Goal: Task Accomplishment & Management: Complete application form

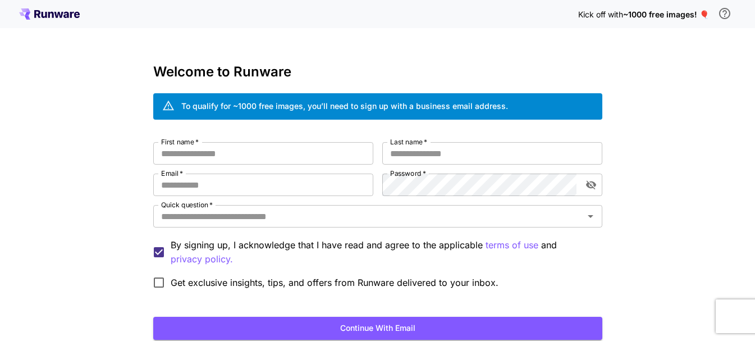
scroll to position [82, 0]
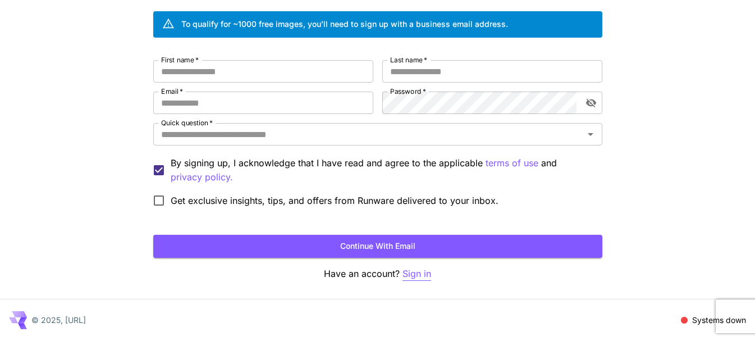
click at [415, 273] on p "Sign in" at bounding box center [416, 274] width 29 height 14
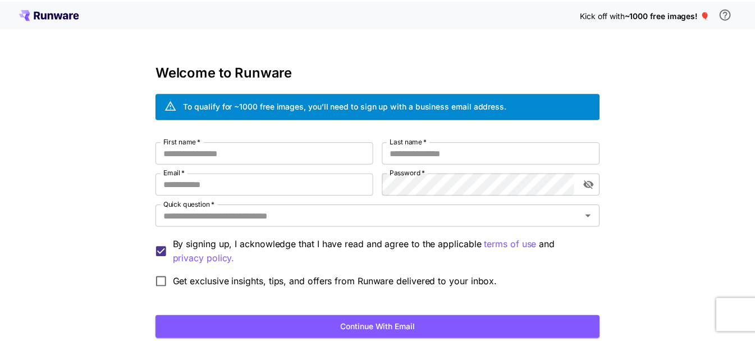
scroll to position [82, 0]
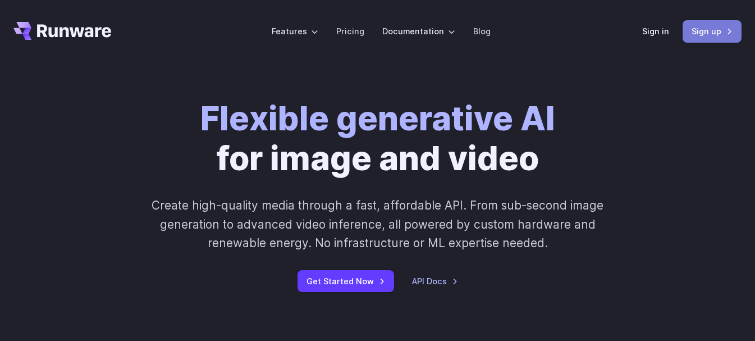
click at [701, 26] on link "Sign up" at bounding box center [711, 31] width 59 height 22
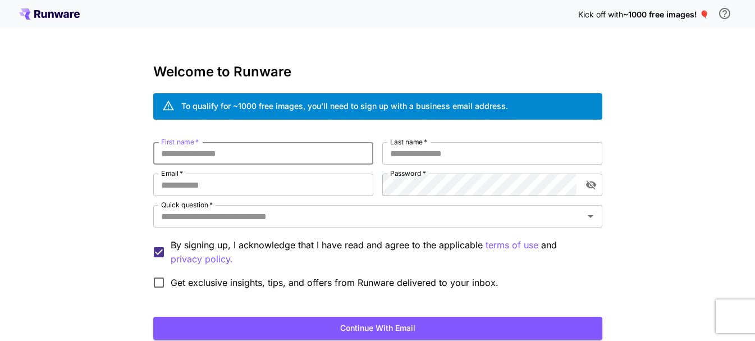
click at [297, 152] on input "First name   *" at bounding box center [263, 153] width 220 height 22
type input "******"
click at [395, 146] on label "Last name   *" at bounding box center [408, 142] width 37 height 10
click at [395, 146] on input "Last name   *" at bounding box center [492, 153] width 220 height 22
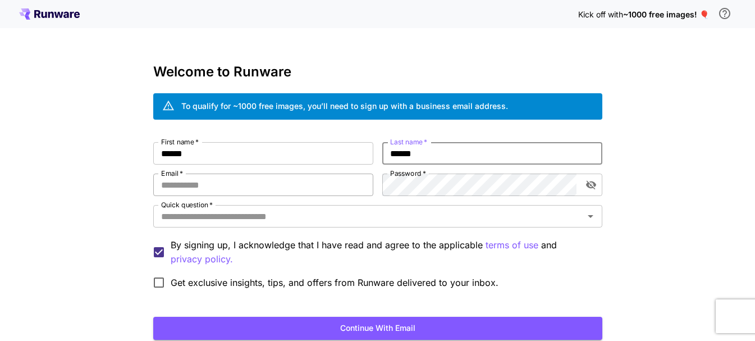
type input "******"
click at [274, 187] on input "Email   *" at bounding box center [263, 184] width 220 height 22
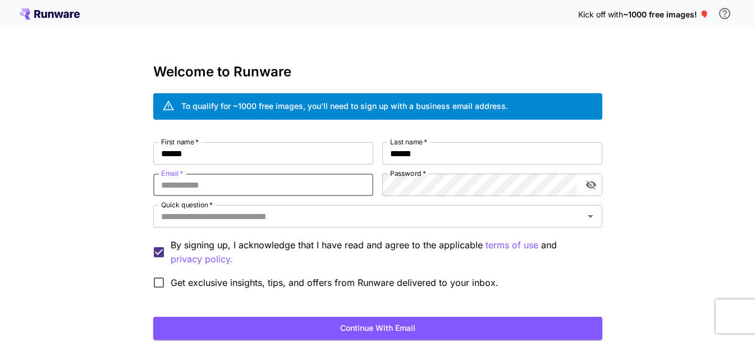
type input "**********"
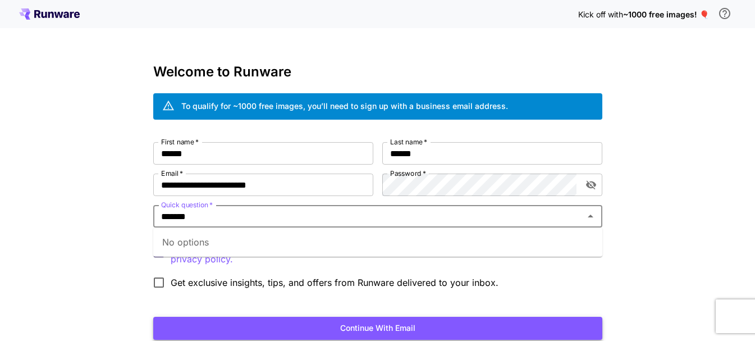
type input "*******"
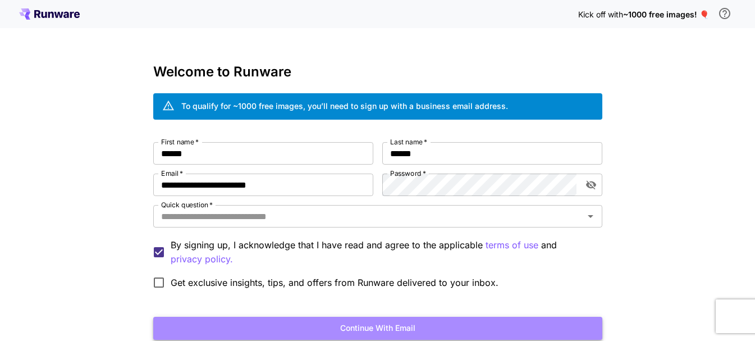
click at [341, 337] on button "Continue with email" at bounding box center [377, 328] width 449 height 23
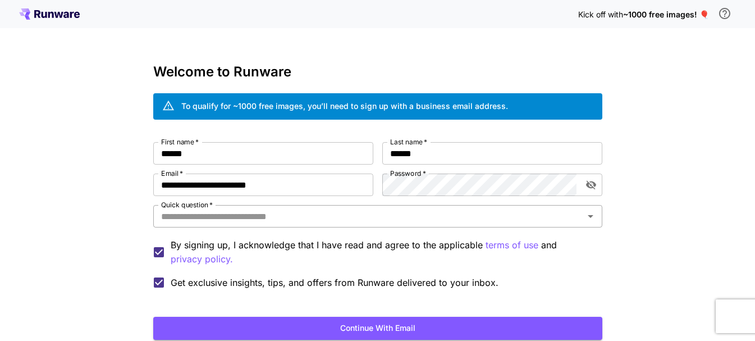
click at [247, 217] on input "Quick question   *" at bounding box center [369, 216] width 424 height 16
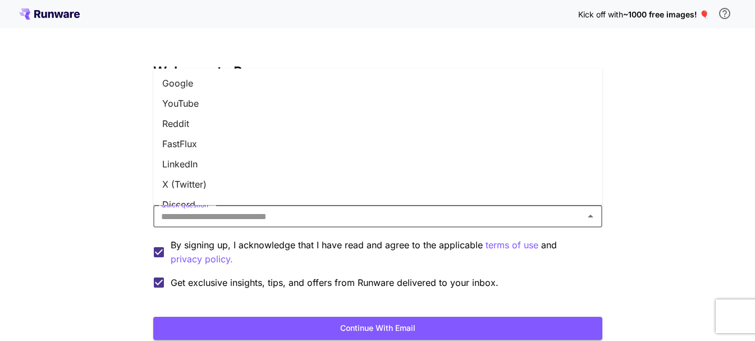
click at [205, 100] on li "YouTube" at bounding box center [377, 103] width 449 height 20
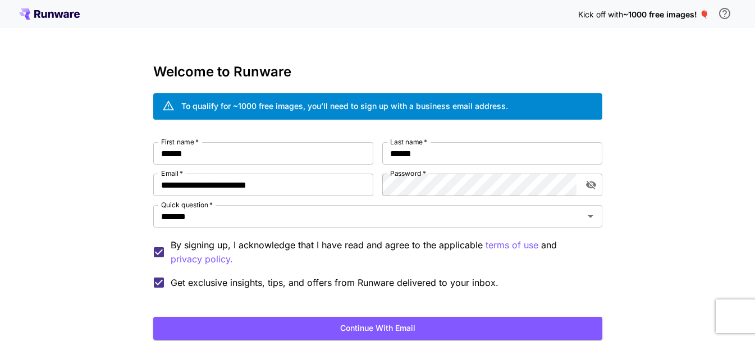
click at [427, 271] on label "Get exclusive insights, tips, and offers from Runware delivered to your inbox." at bounding box center [322, 283] width 351 height 24
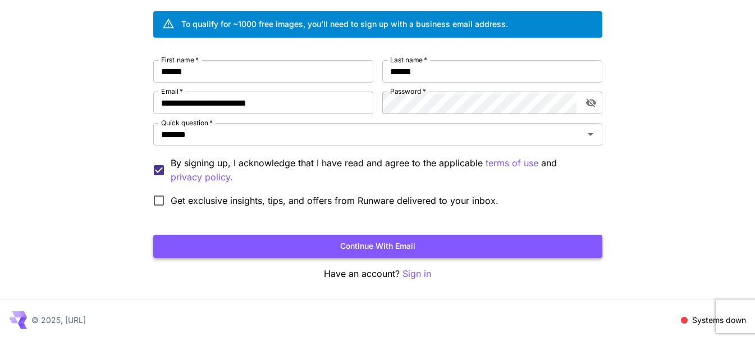
click at [467, 240] on button "Continue with email" at bounding box center [377, 246] width 449 height 23
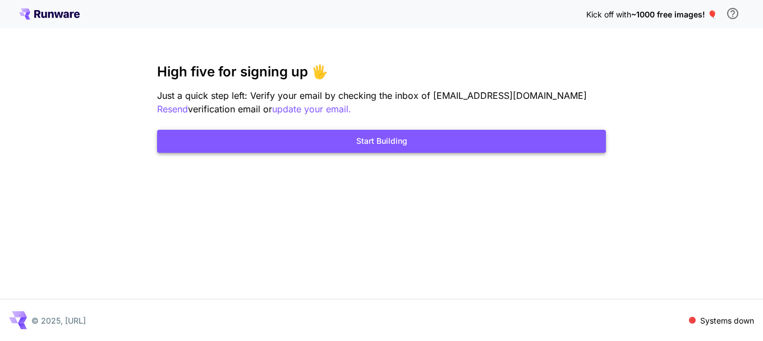
click at [412, 137] on button "Start Building" at bounding box center [381, 141] width 449 height 23
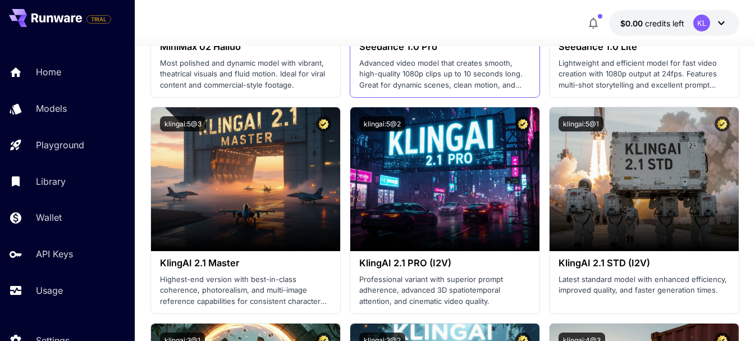
scroll to position [748, 0]
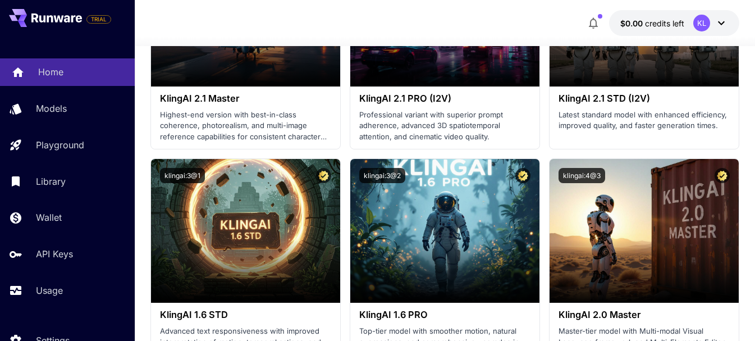
click at [56, 75] on p "Home" at bounding box center [50, 71] width 25 height 13
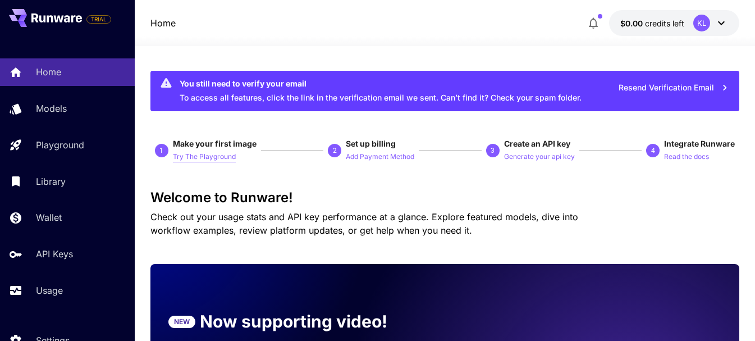
click at [194, 154] on p "Try The Playground" at bounding box center [204, 157] width 63 height 11
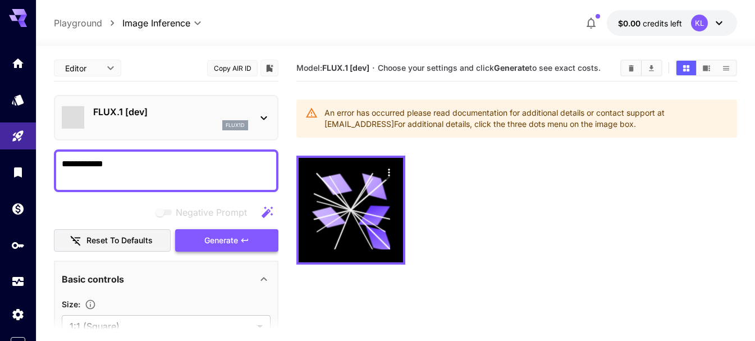
type textarea "**********"
click at [220, 240] on span "Generate" at bounding box center [221, 240] width 34 height 14
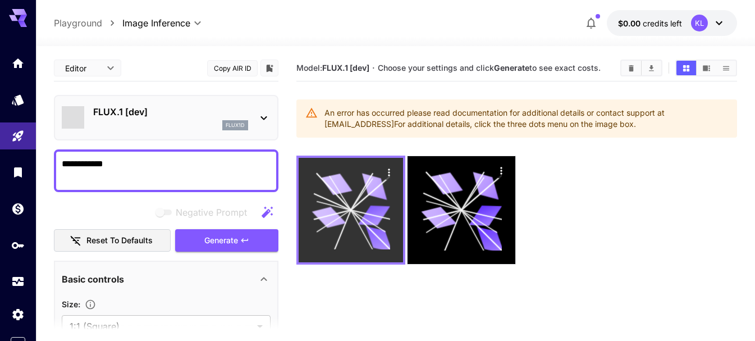
click at [363, 206] on icon at bounding box center [350, 210] width 78 height 78
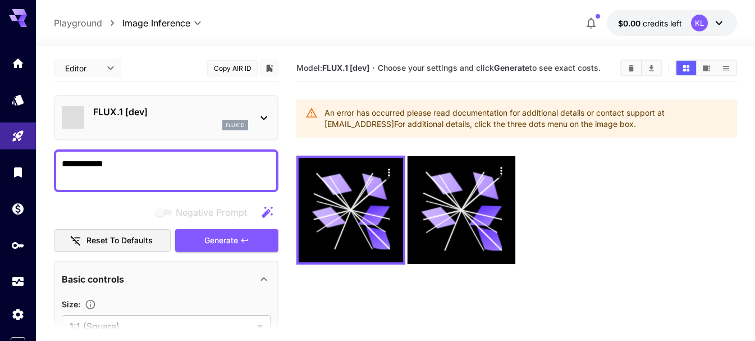
click at [101, 59] on body "**********" at bounding box center [377, 214] width 755 height 429
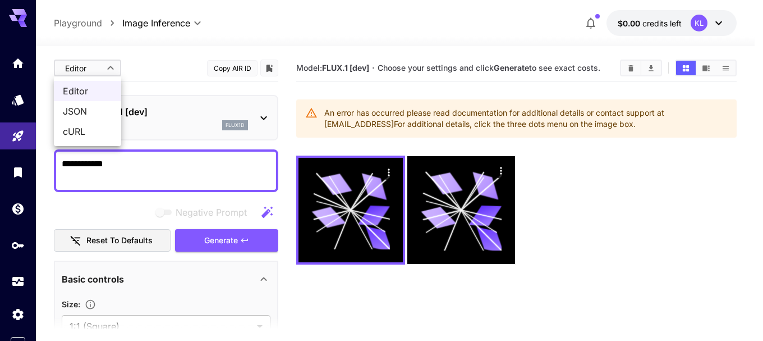
click at [101, 59] on div at bounding box center [381, 170] width 763 height 341
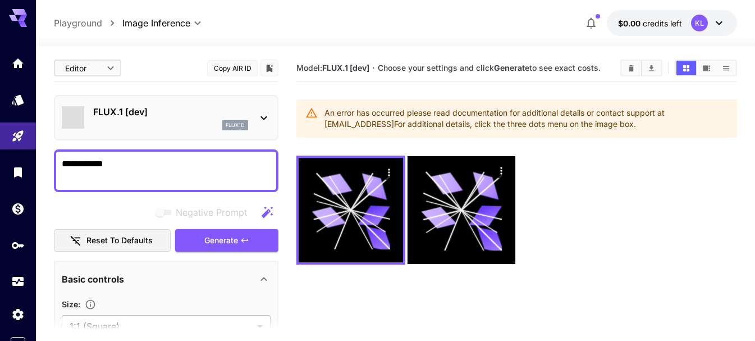
scroll to position [187, 0]
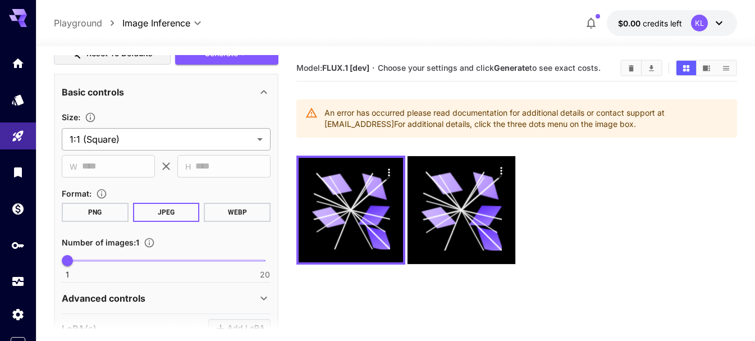
click at [228, 140] on body "**********" at bounding box center [377, 214] width 755 height 429
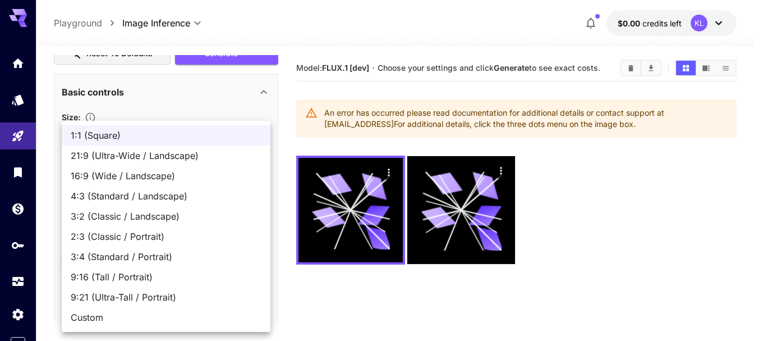
click at [132, 177] on span "16:9 (Wide / Landscape)" at bounding box center [166, 175] width 191 height 13
type input "**********"
type input "****"
type input "***"
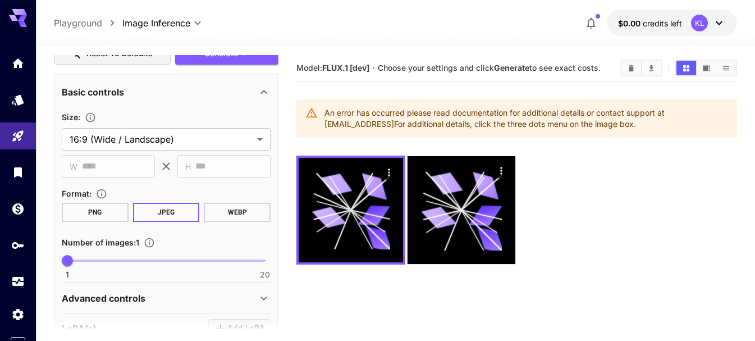
click at [102, 205] on button "PNG" at bounding box center [95, 212] width 67 height 19
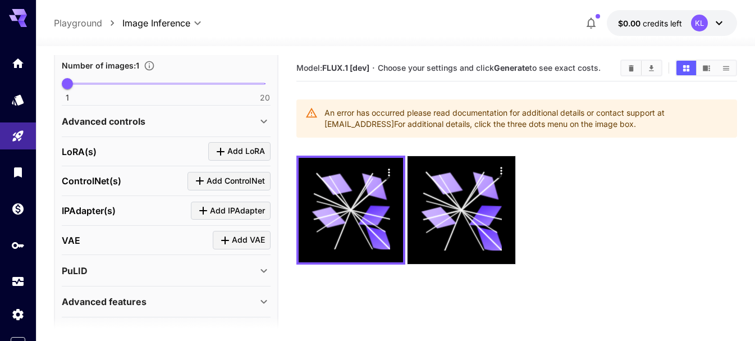
scroll to position [374, 0]
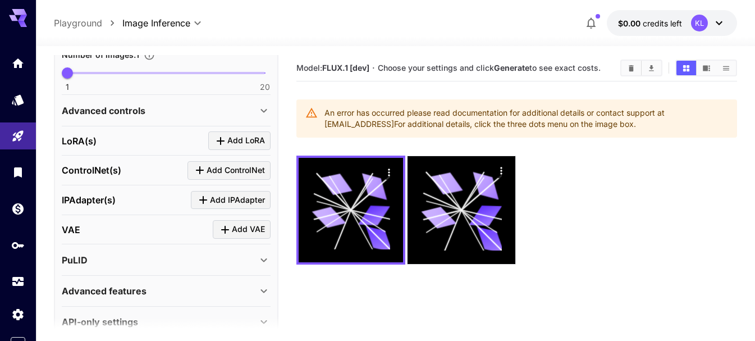
click at [158, 86] on div "1 20 1" at bounding box center [166, 78] width 209 height 26
click at [95, 87] on div "1 20 1" at bounding box center [166, 78] width 209 height 26
click at [223, 112] on div "Advanced controls" at bounding box center [159, 110] width 195 height 13
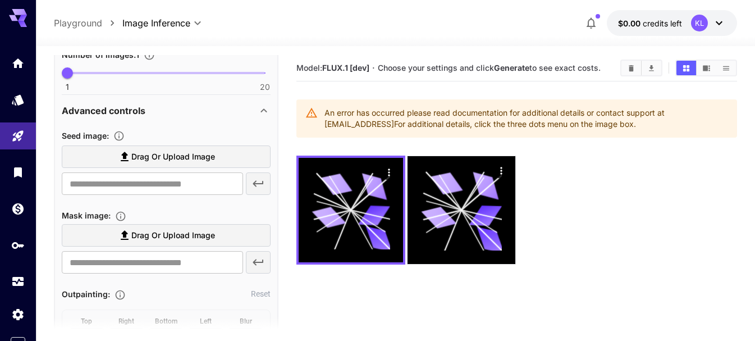
click at [223, 112] on div "Advanced controls" at bounding box center [159, 110] width 195 height 13
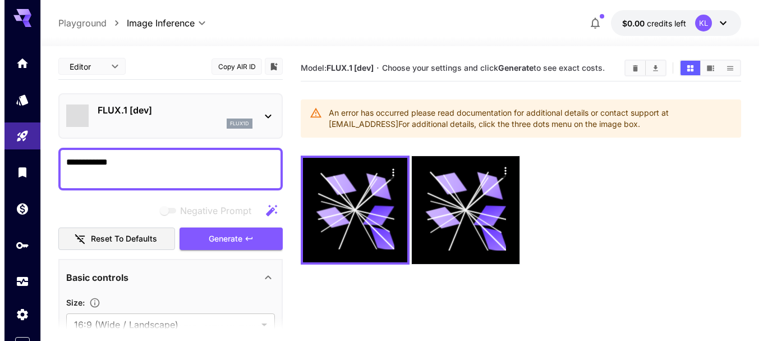
scroll to position [0, 0]
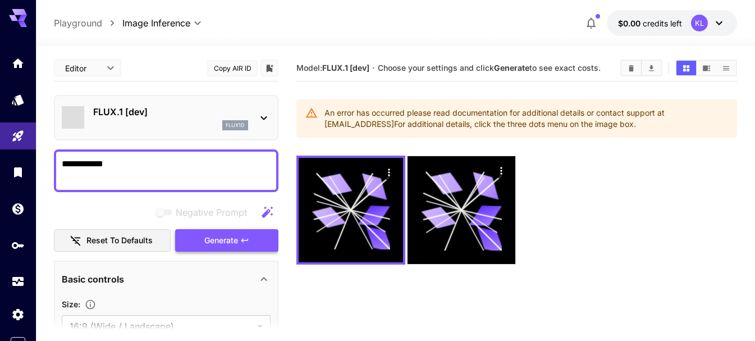
click at [216, 237] on span "Generate" at bounding box center [221, 240] width 34 height 14
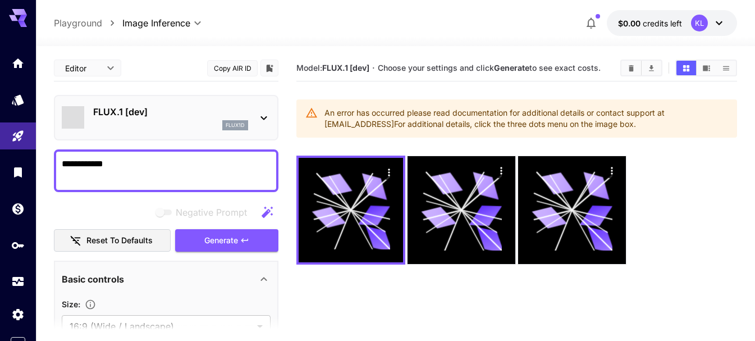
click at [259, 204] on button "button" at bounding box center [267, 212] width 22 height 22
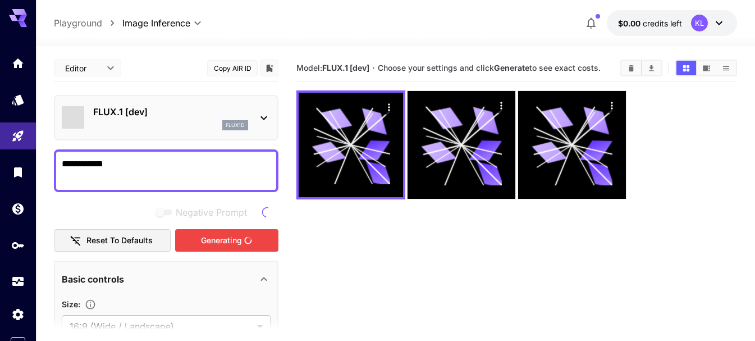
click at [261, 211] on icon at bounding box center [267, 212] width 22 height 22
click at [261, 209] on icon "button" at bounding box center [266, 211] width 13 height 13
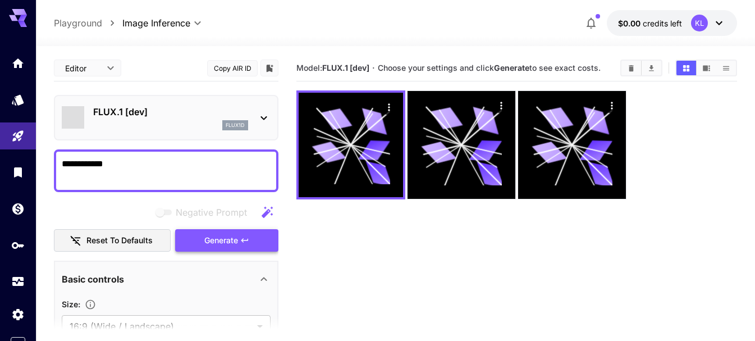
click at [250, 237] on button "Generate" at bounding box center [226, 240] width 103 height 23
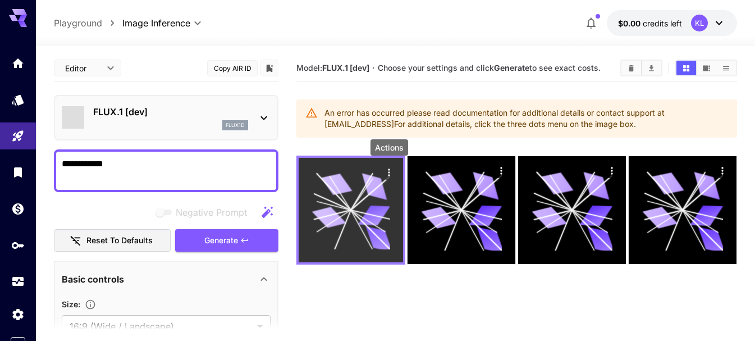
click at [384, 171] on icon "Actions" at bounding box center [388, 172] width 11 height 11
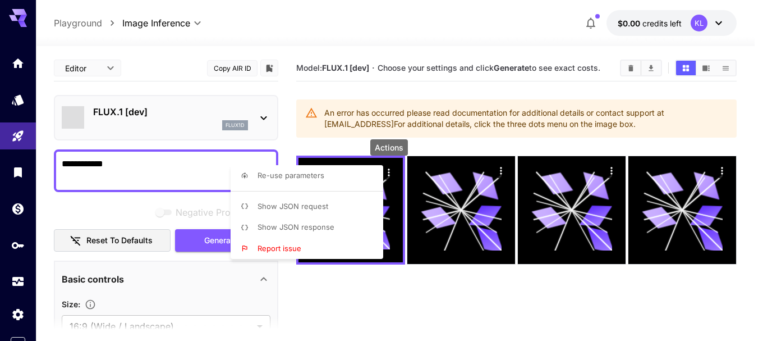
click at [322, 204] on span "Show JSON request" at bounding box center [293, 205] width 71 height 9
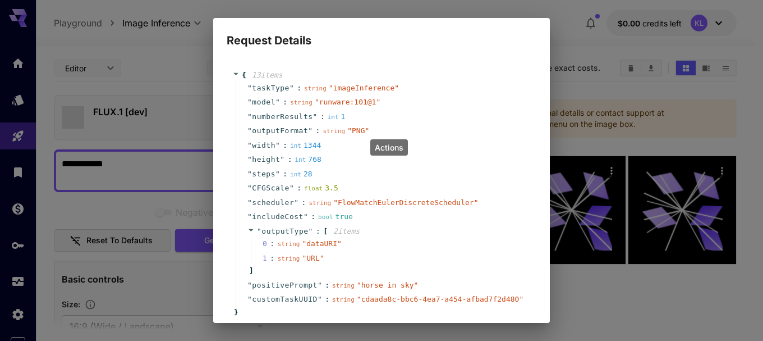
click at [610, 54] on div "Request Details { 13 item s " taskType " : string " imageInference " " model " …" at bounding box center [381, 170] width 763 height 341
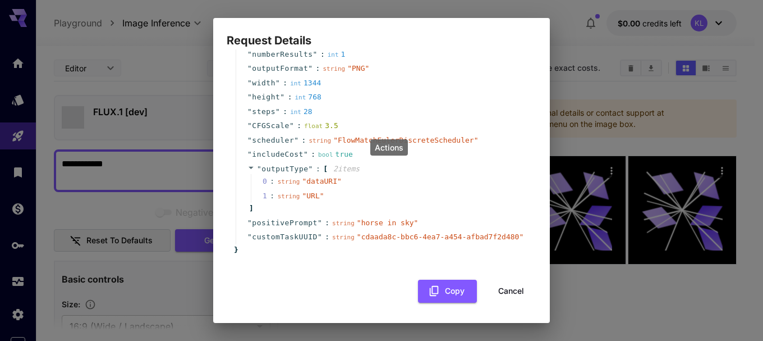
click at [510, 296] on button "Cancel" at bounding box center [511, 290] width 51 height 23
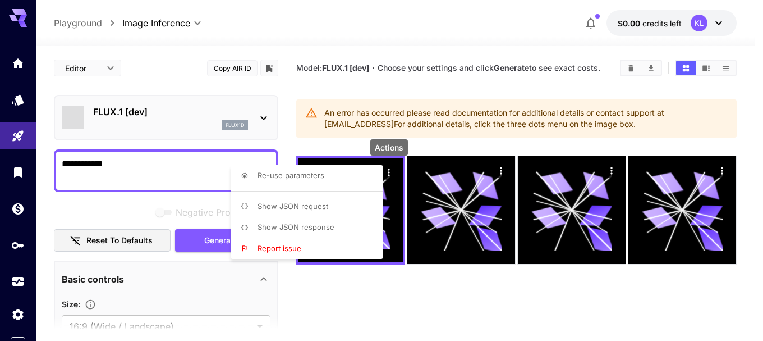
click at [319, 208] on span "Show JSON request" at bounding box center [293, 205] width 71 height 9
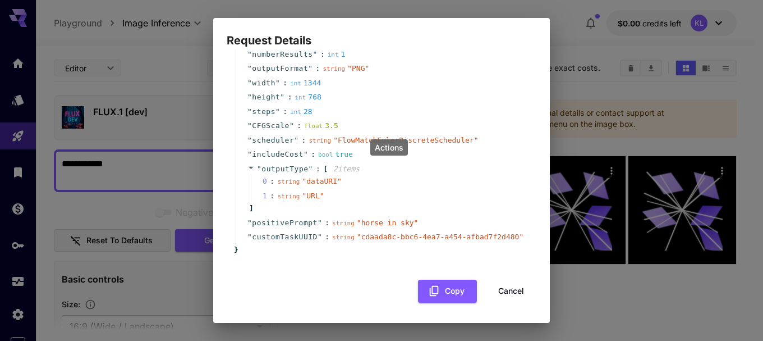
click at [506, 292] on button "Cancel" at bounding box center [511, 290] width 51 height 23
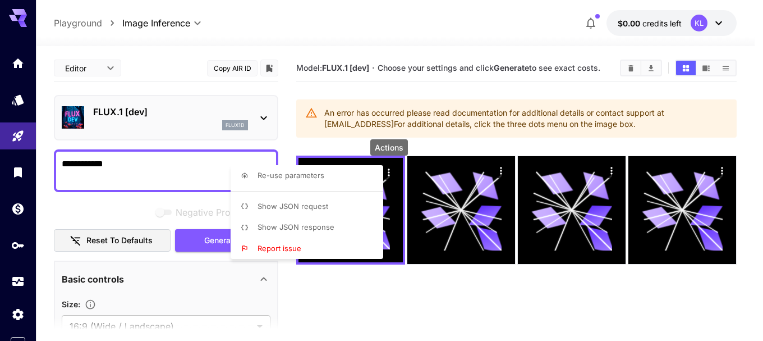
click at [724, 17] on div at bounding box center [381, 170] width 763 height 341
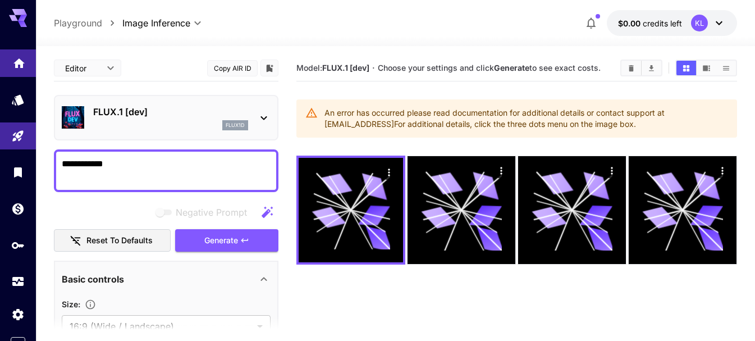
click at [23, 67] on icon "Home" at bounding box center [18, 59] width 13 height 13
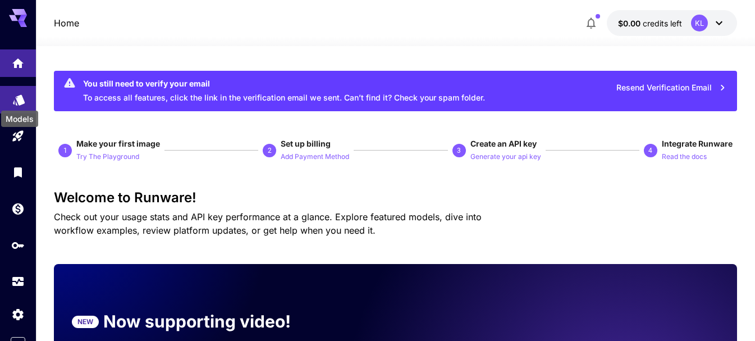
click at [17, 94] on icon "Models" at bounding box center [19, 96] width 12 height 11
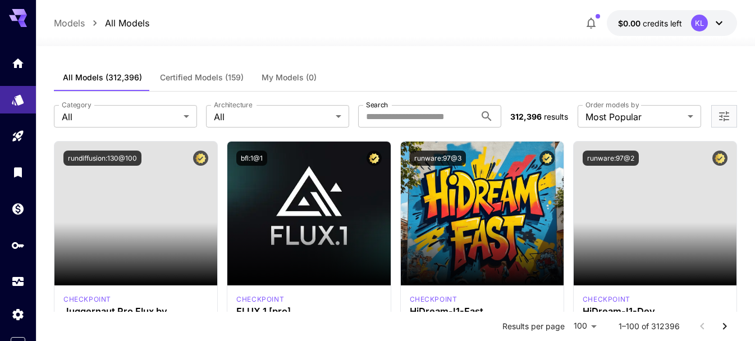
click at [74, 26] on p "Models" at bounding box center [69, 22] width 31 height 13
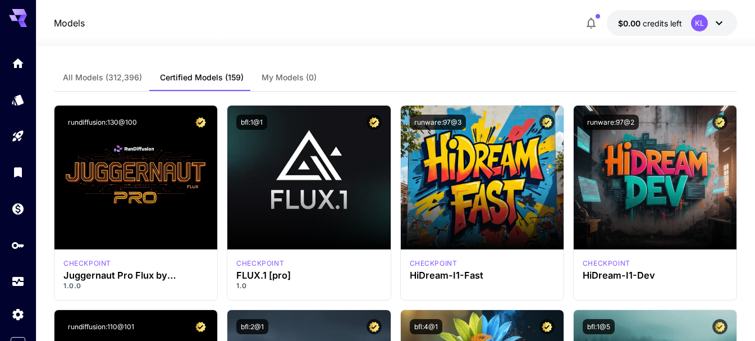
click at [80, 24] on p "Models" at bounding box center [69, 22] width 31 height 13
click at [99, 76] on span "All Models (312,396)" at bounding box center [102, 77] width 79 height 10
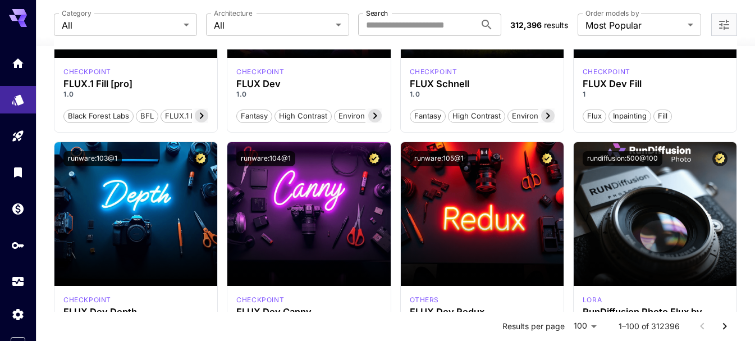
scroll to position [936, 0]
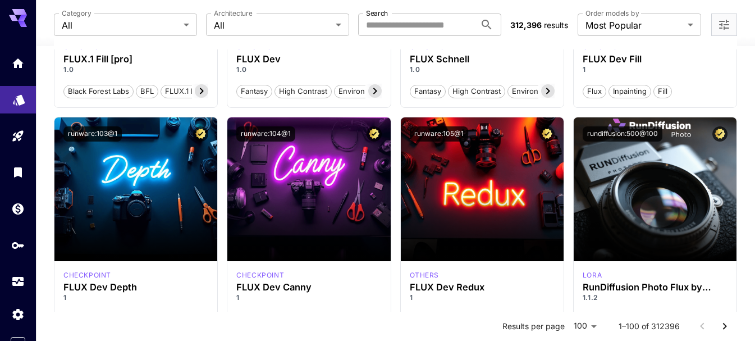
click at [17, 98] on icon "Models" at bounding box center [18, 95] width 13 height 13
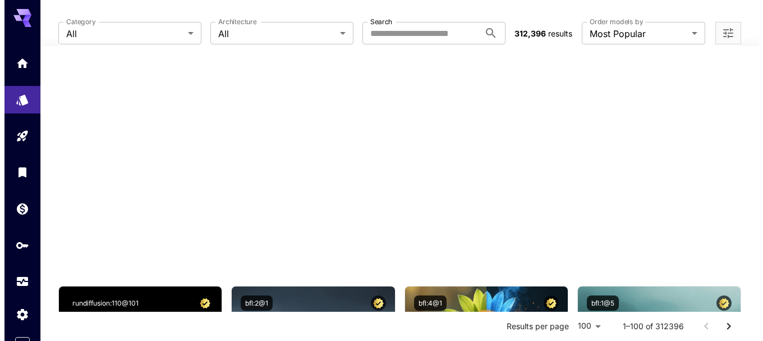
scroll to position [0, 0]
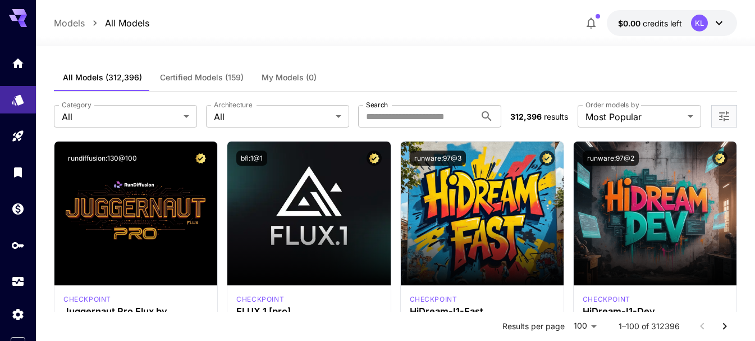
click at [201, 71] on button "Certified Models (159)" at bounding box center [202, 77] width 102 height 27
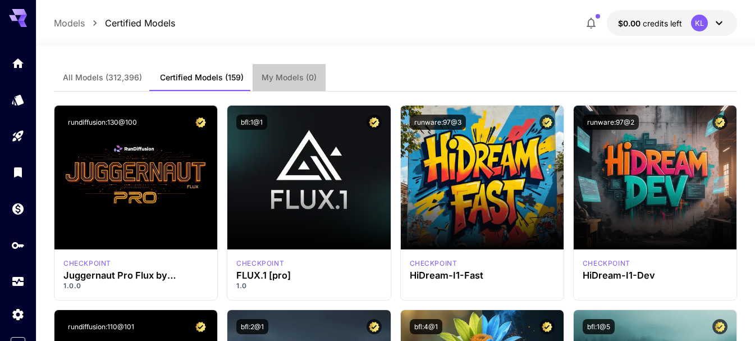
click at [267, 72] on button "My Models (0)" at bounding box center [289, 77] width 73 height 27
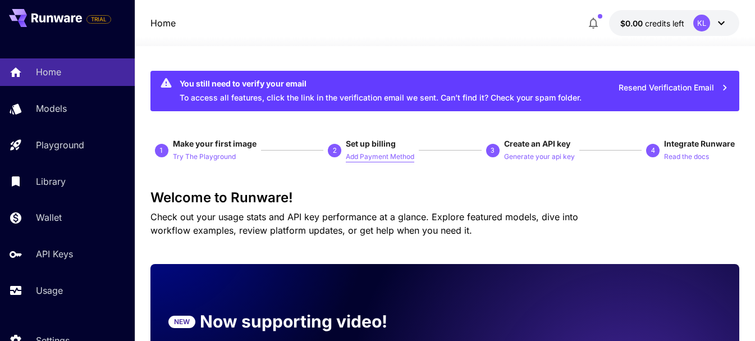
click at [393, 155] on p "Add Payment Method" at bounding box center [380, 157] width 68 height 11
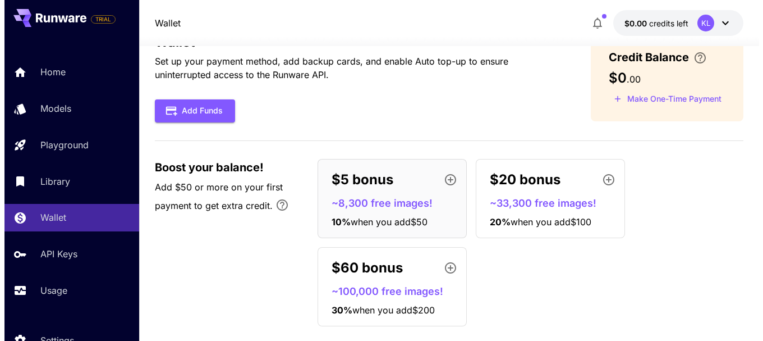
scroll to position [56, 0]
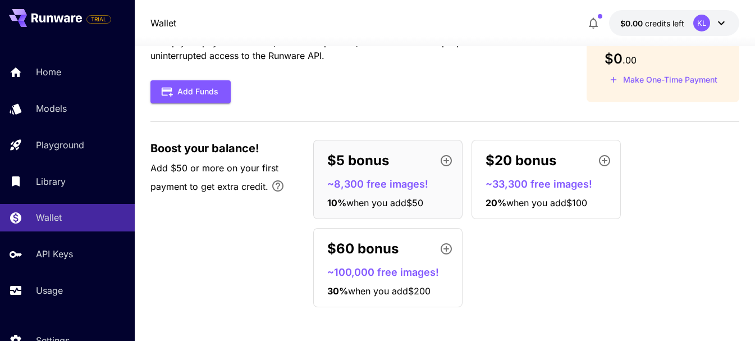
click at [376, 165] on p "$5 bonus" at bounding box center [358, 160] width 62 height 20
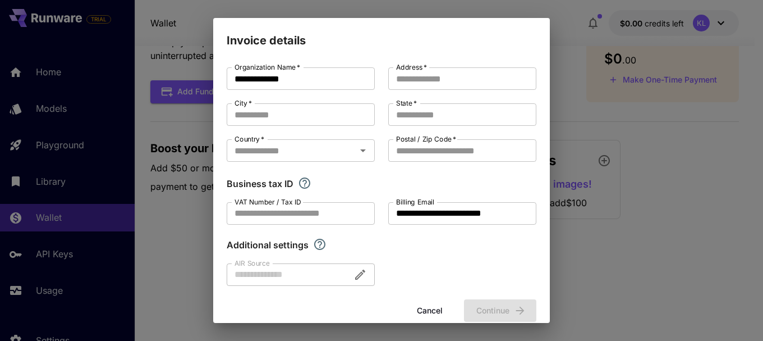
click at [492, 12] on div "**********" at bounding box center [381, 170] width 763 height 341
